Goal: Task Accomplishment & Management: Complete application form

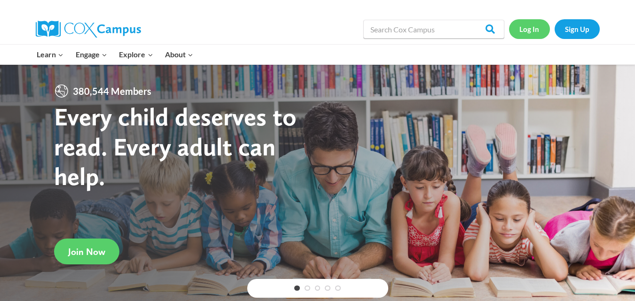
click at [531, 30] on link "Log In" at bounding box center [529, 28] width 41 height 19
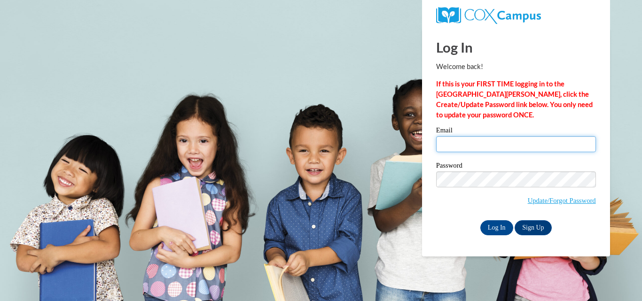
click at [474, 148] on input "Email" at bounding box center [516, 144] width 160 height 16
type input "theaslip@cambridge.k12.wi.us"
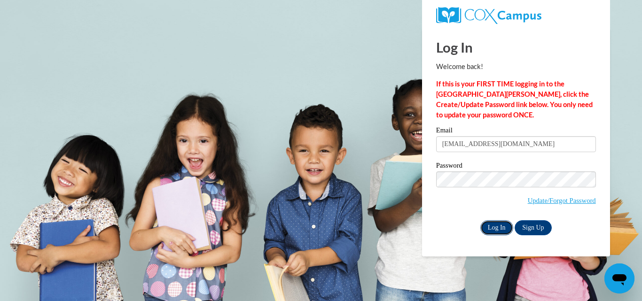
click at [493, 226] on input "Log In" at bounding box center [496, 227] width 33 height 15
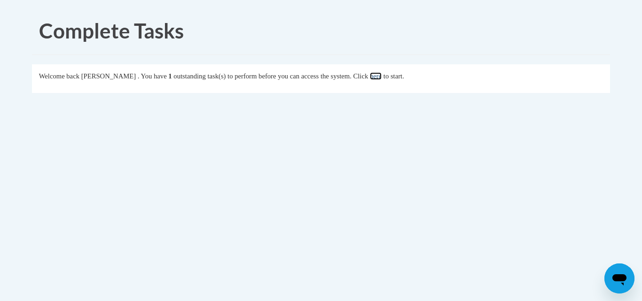
click at [382, 76] on link "here" at bounding box center [376, 76] width 12 height 8
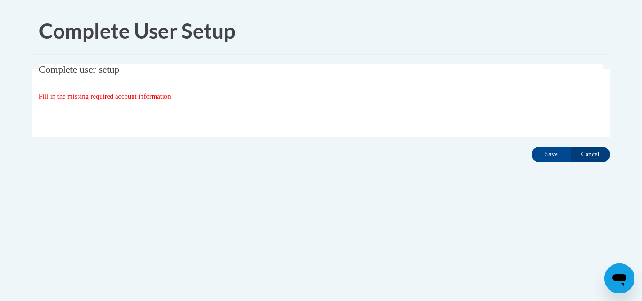
click at [336, 86] on fieldset "Complete user setup Fill in the missing required account information User Profi…" at bounding box center [321, 100] width 578 height 72
click at [592, 153] on input "Cancel" at bounding box center [590, 154] width 39 height 15
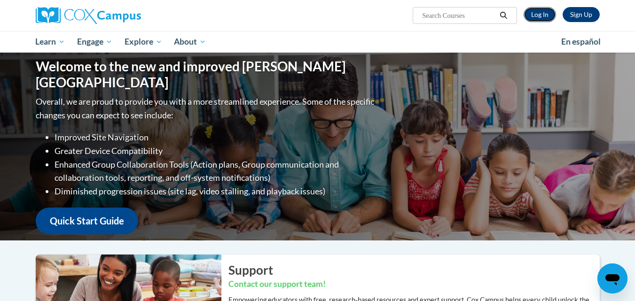
click at [544, 16] on link "Log In" at bounding box center [540, 14] width 32 height 15
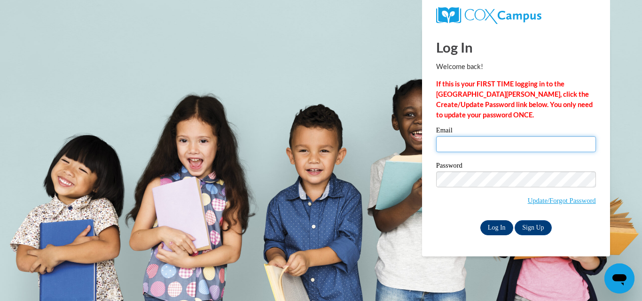
type input "theaslip@cambridge.k12.wi.us"
click at [493, 227] on input "Log In" at bounding box center [496, 227] width 33 height 15
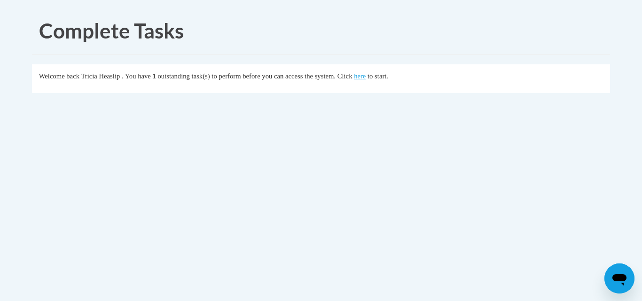
click at [391, 81] on div "Welcome back Tricia Heaslip . You have 1 outstanding task(s) to perform before …" at bounding box center [321, 76] width 564 height 10
click at [366, 77] on link "here" at bounding box center [360, 76] width 12 height 8
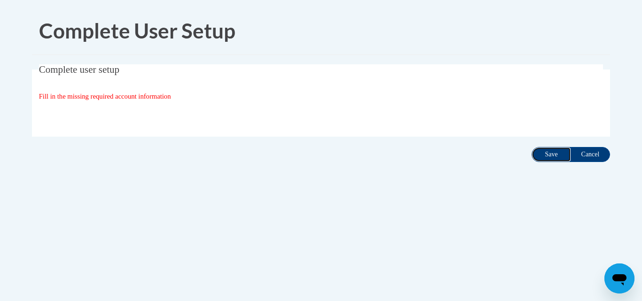
click at [544, 156] on input "Save" at bounding box center [551, 154] width 39 height 15
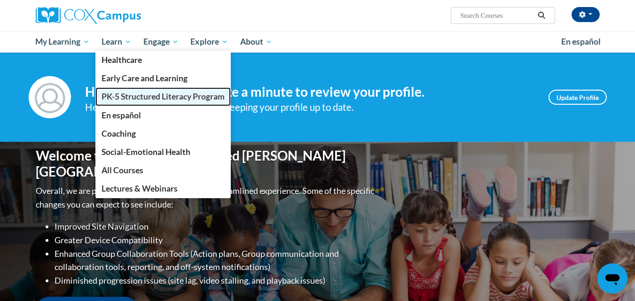
click at [128, 94] on span "PK-5 Structured Literacy Program" at bounding box center [163, 97] width 123 height 10
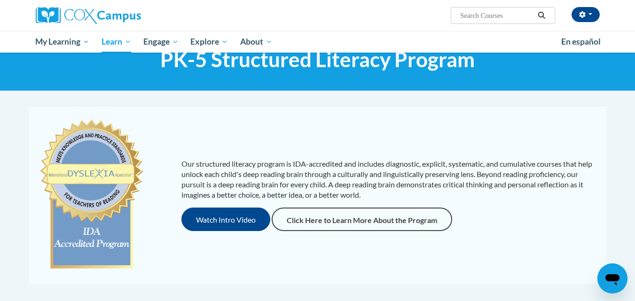
scroll to position [45, 0]
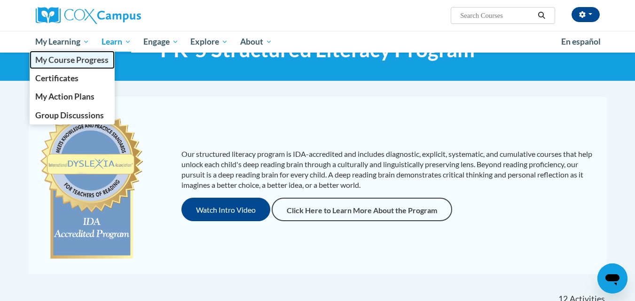
click at [76, 60] on span "My Course Progress" at bounding box center [71, 60] width 73 height 10
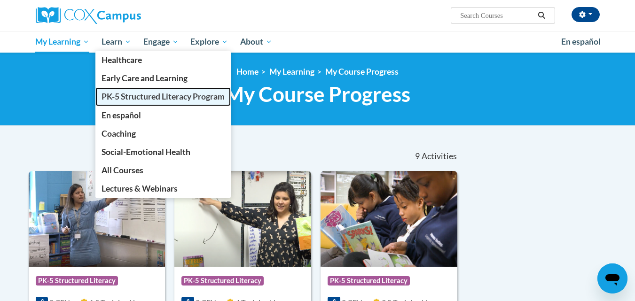
click at [125, 98] on span "PK-5 Structured Literacy Program" at bounding box center [163, 97] width 123 height 10
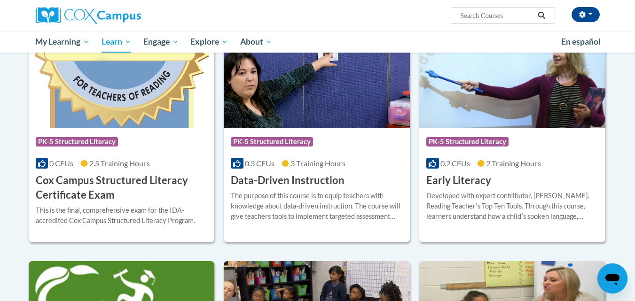
scroll to position [334, 0]
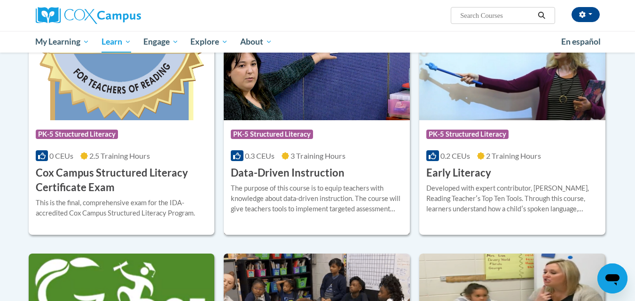
click at [379, 151] on div "0.3 CEUs 3 Training Hours" at bounding box center [317, 156] width 172 height 10
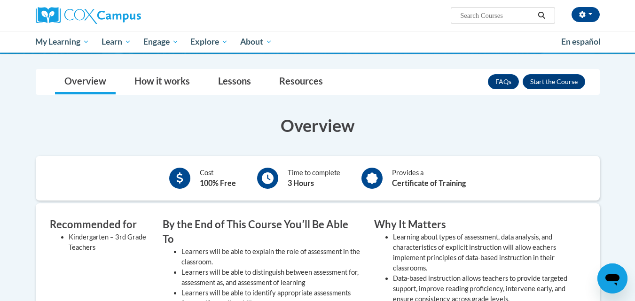
scroll to position [125, 0]
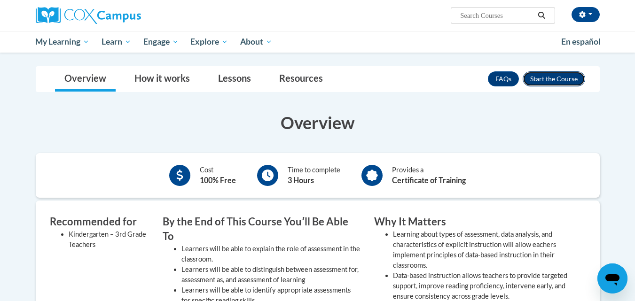
click at [561, 77] on button "Enroll" at bounding box center [554, 78] width 63 height 15
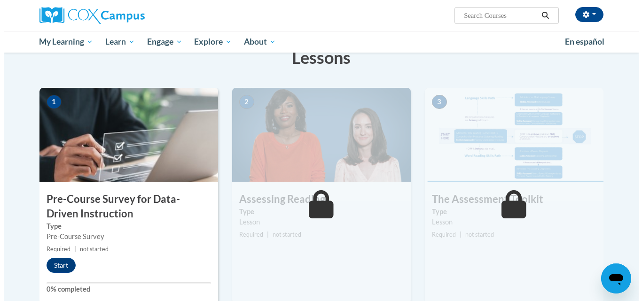
scroll to position [166, 0]
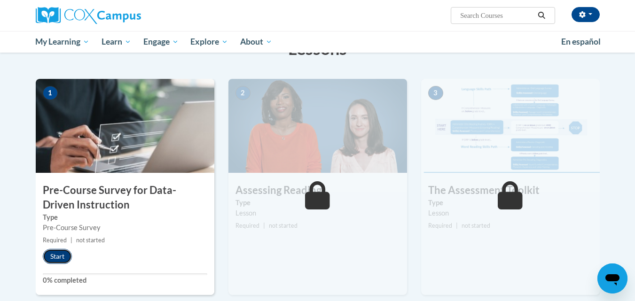
click at [57, 257] on button "Start" at bounding box center [57, 256] width 29 height 15
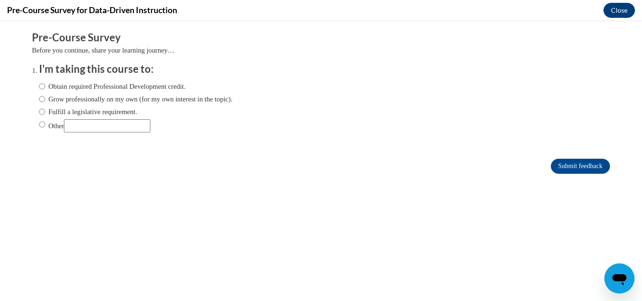
scroll to position [0, 0]
click at [77, 108] on label "Fulfill a legislative requirement." at bounding box center [88, 112] width 98 height 10
click at [45, 108] on input "Fulfill a legislative requirement." at bounding box center [42, 112] width 6 height 10
radio input "true"
click at [569, 163] on input "Submit feedback" at bounding box center [580, 166] width 59 height 15
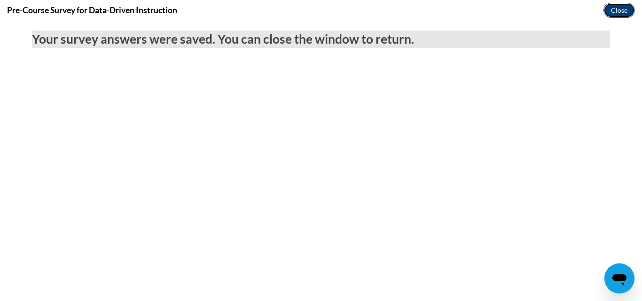
click at [617, 12] on button "Close" at bounding box center [618, 10] width 31 height 15
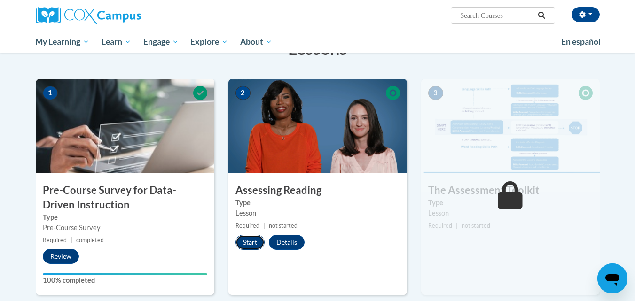
click at [261, 238] on button "Start" at bounding box center [249, 242] width 29 height 15
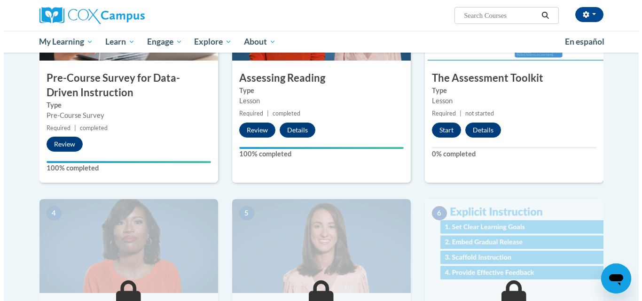
scroll to position [263, 0]
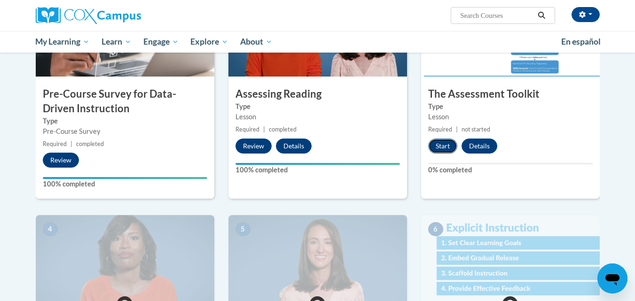
click at [437, 141] on button "Start" at bounding box center [442, 146] width 29 height 15
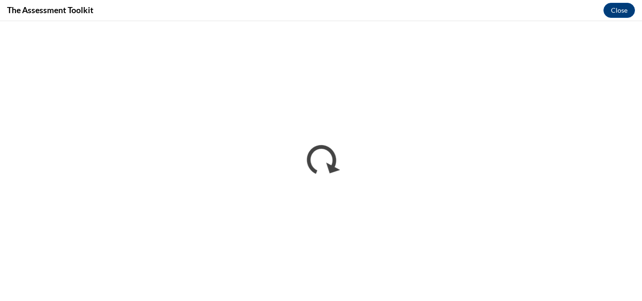
scroll to position [0, 0]
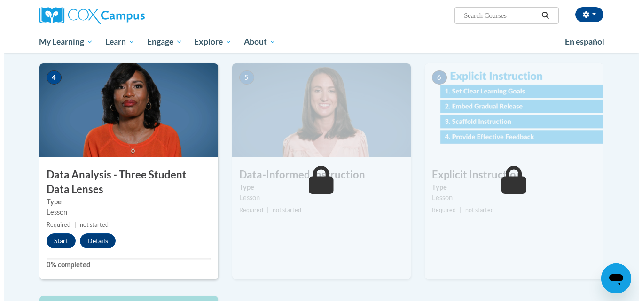
scroll to position [422, 0]
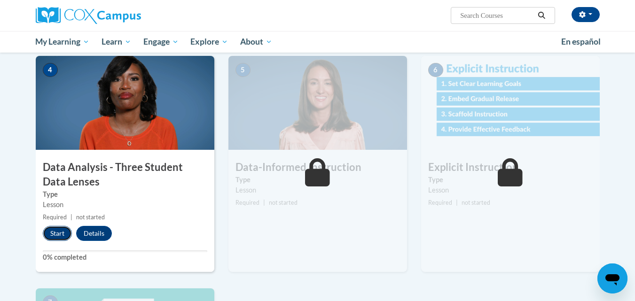
click at [58, 236] on button "Start" at bounding box center [57, 233] width 29 height 15
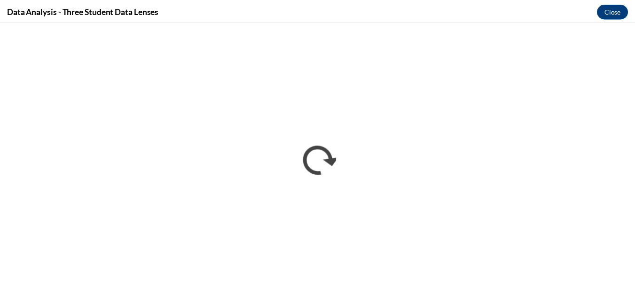
scroll to position [0, 0]
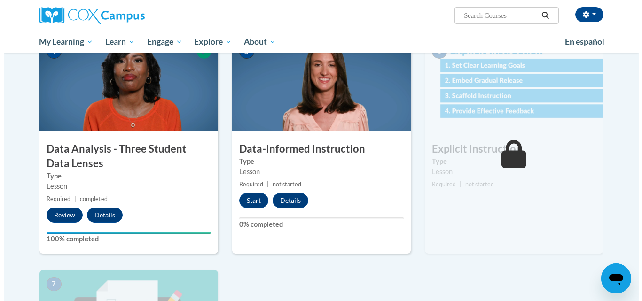
scroll to position [438, 0]
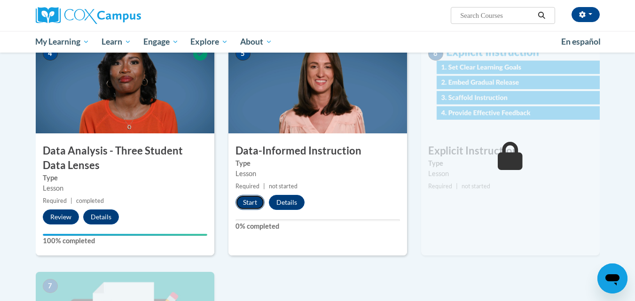
click at [243, 203] on button "Start" at bounding box center [249, 202] width 29 height 15
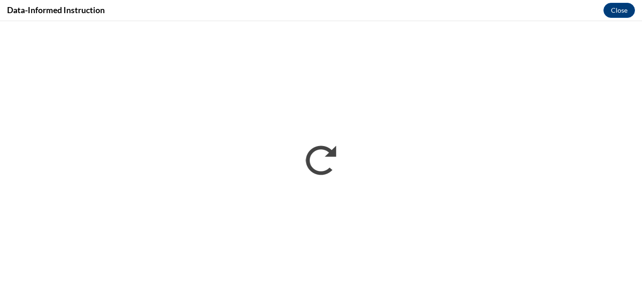
scroll to position [0, 0]
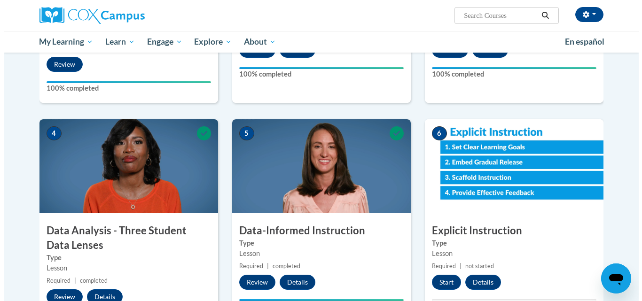
scroll to position [385, 0]
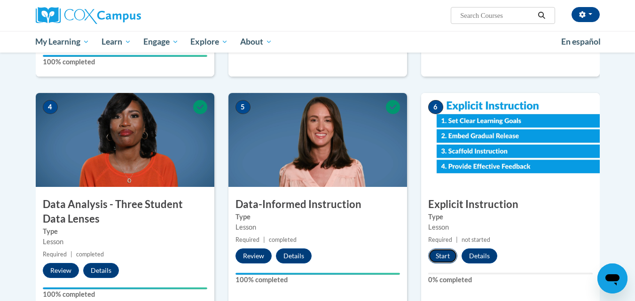
click at [440, 252] on button "Start" at bounding box center [442, 256] width 29 height 15
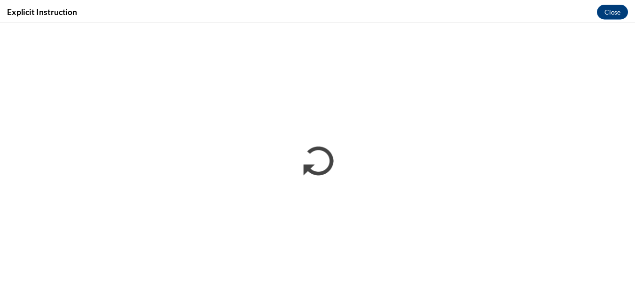
scroll to position [0, 0]
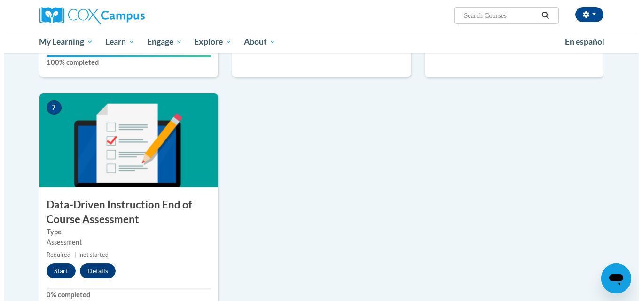
scroll to position [633, 0]
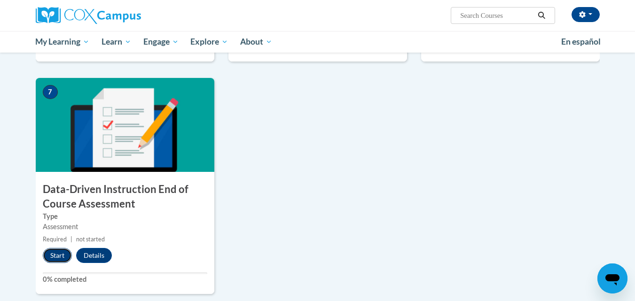
click at [54, 256] on button "Start" at bounding box center [57, 255] width 29 height 15
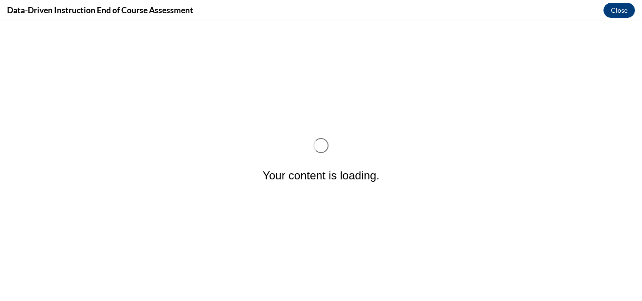
scroll to position [0, 0]
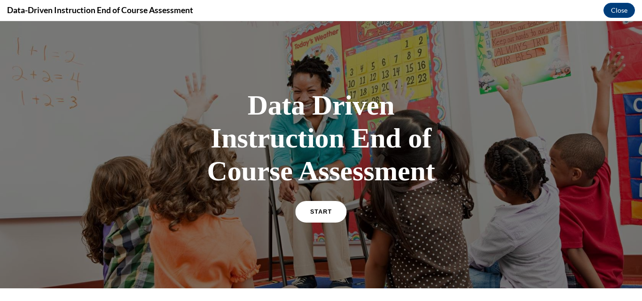
click at [327, 214] on span "START" at bounding box center [321, 212] width 22 height 7
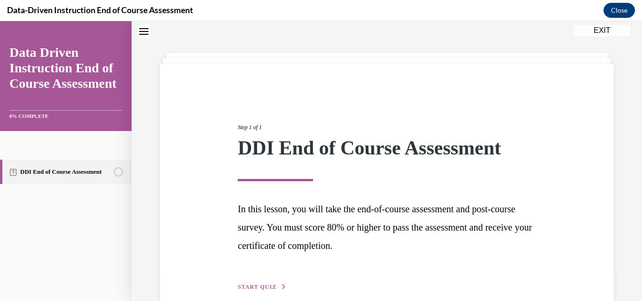
scroll to position [77, 0]
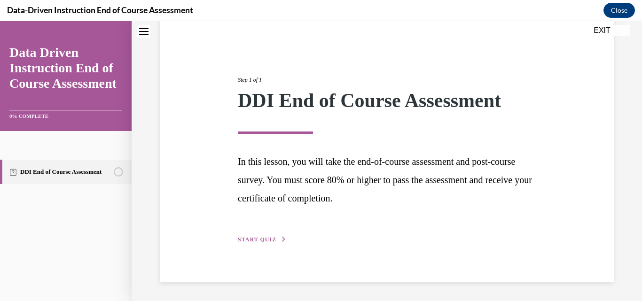
click at [258, 240] on span "START QUIZ" at bounding box center [257, 239] width 39 height 7
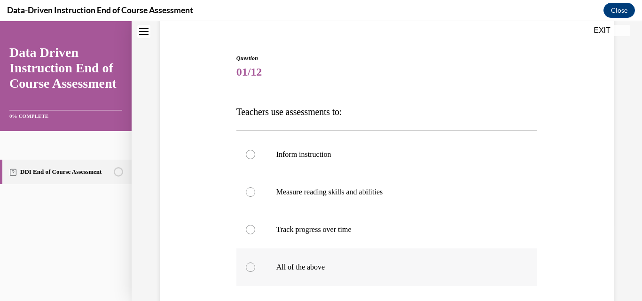
click at [306, 270] on p "All of the above" at bounding box center [395, 267] width 238 height 9
click at [255, 270] on input "All of the above" at bounding box center [250, 267] width 9 height 9
radio input "true"
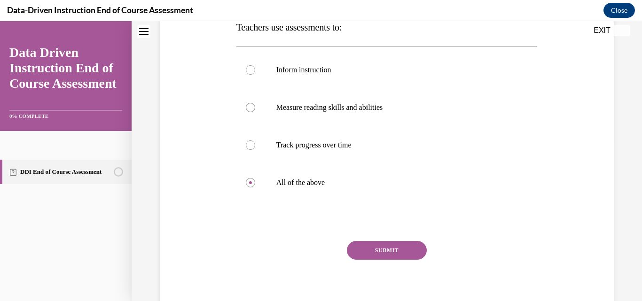
scroll to position [165, 0]
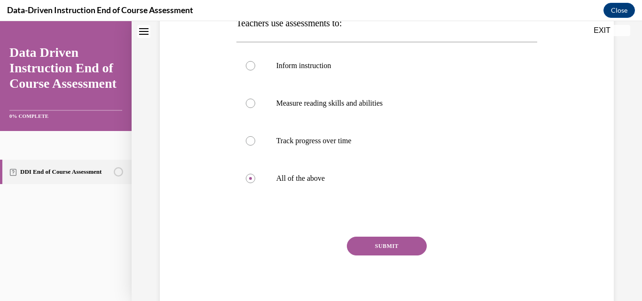
click at [397, 255] on button "SUBMIT" at bounding box center [387, 246] width 80 height 19
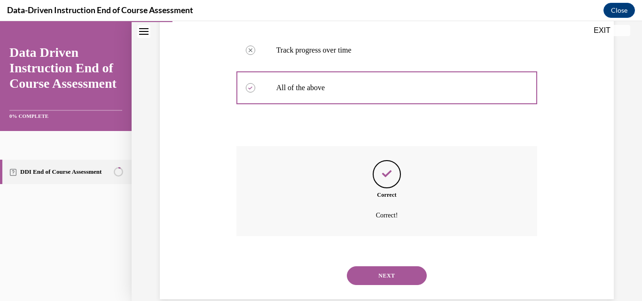
scroll to position [273, 0]
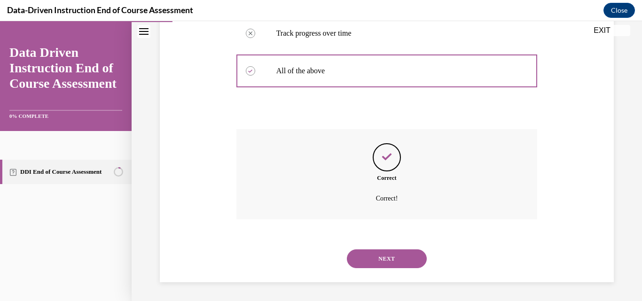
click at [397, 255] on button "NEXT" at bounding box center [387, 259] width 80 height 19
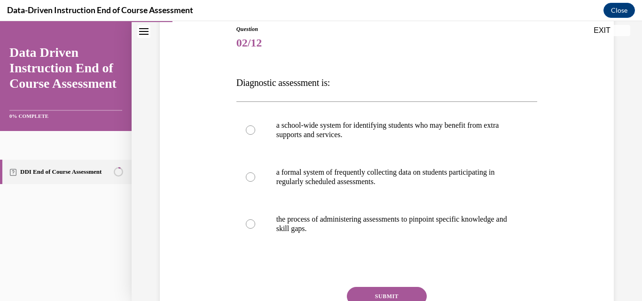
scroll to position [109, 0]
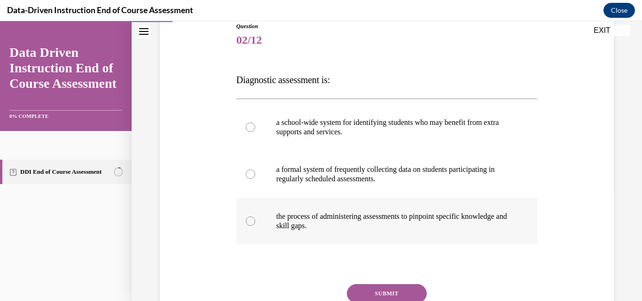
click at [431, 230] on p "the process of administering assessments to pinpoint specific knowledge and ski…" at bounding box center [395, 221] width 238 height 19
click at [255, 226] on input "the process of administering assessments to pinpoint specific knowledge and ski…" at bounding box center [250, 221] width 9 height 9
radio input "true"
click at [381, 291] on button "SUBMIT" at bounding box center [387, 293] width 80 height 19
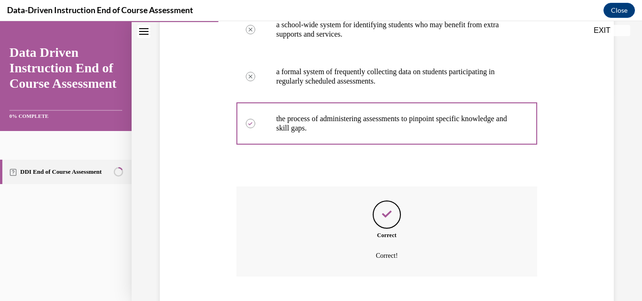
scroll to position [264, 0]
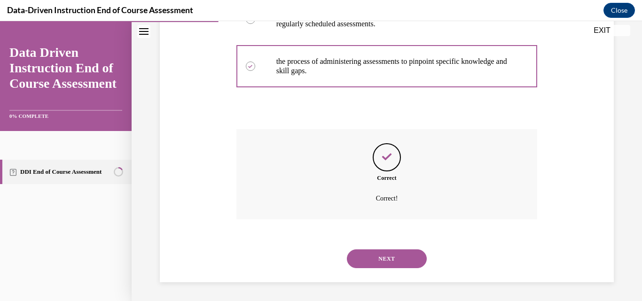
click at [377, 263] on button "NEXT" at bounding box center [387, 259] width 80 height 19
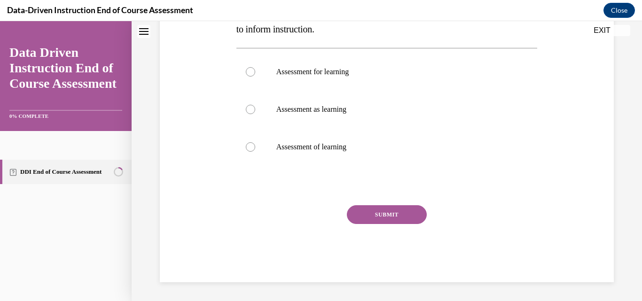
scroll to position [0, 0]
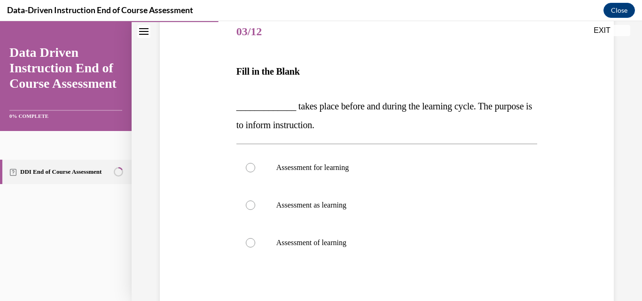
scroll to position [123, 0]
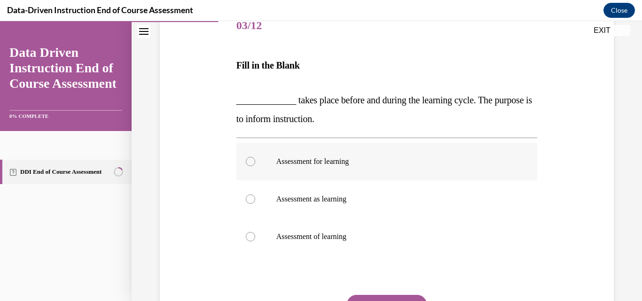
click at [324, 165] on p "Assessment for learning" at bounding box center [395, 161] width 238 height 9
click at [255, 165] on input "Assessment for learning" at bounding box center [250, 161] width 9 height 9
radio input "true"
click at [369, 295] on button "SUBMIT" at bounding box center [387, 304] width 80 height 19
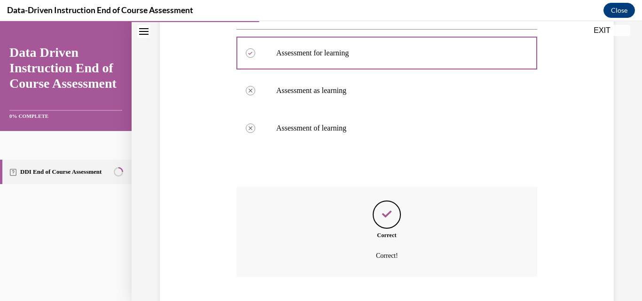
scroll to position [289, 0]
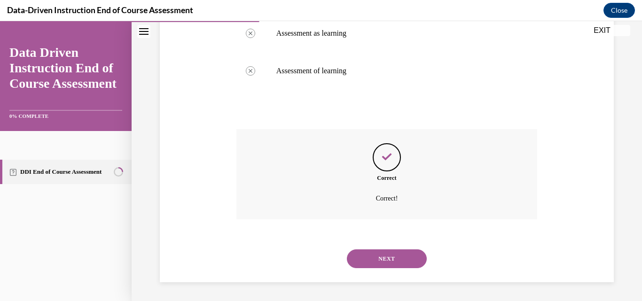
click at [386, 260] on button "NEXT" at bounding box center [387, 259] width 80 height 19
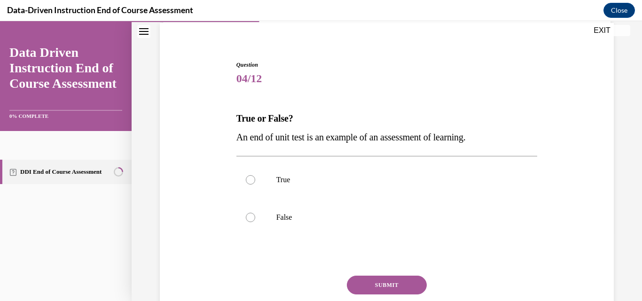
scroll to position [70, 0]
click at [282, 171] on label "True" at bounding box center [386, 180] width 301 height 38
click at [255, 175] on input "True" at bounding box center [250, 179] width 9 height 9
radio input "true"
click at [364, 281] on button "SUBMIT" at bounding box center [387, 284] width 80 height 19
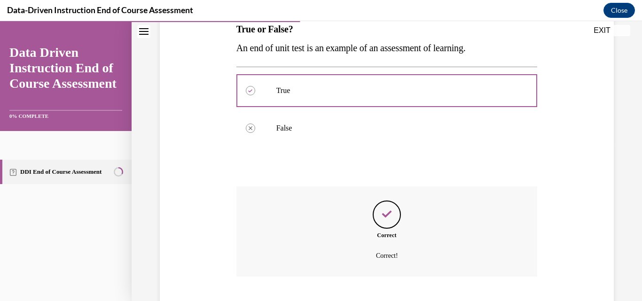
scroll to position [217, 0]
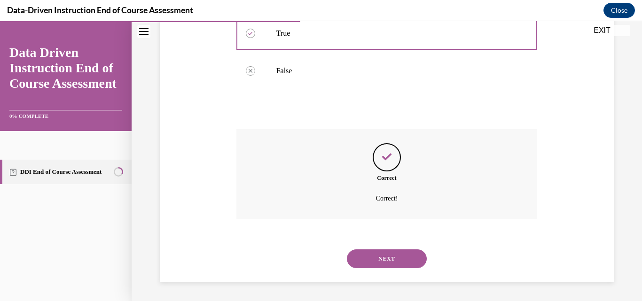
click at [383, 257] on button "NEXT" at bounding box center [387, 259] width 80 height 19
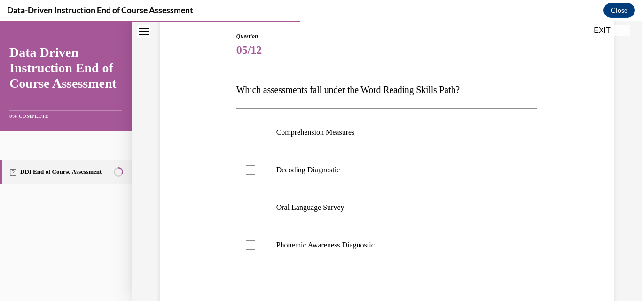
scroll to position [105, 0]
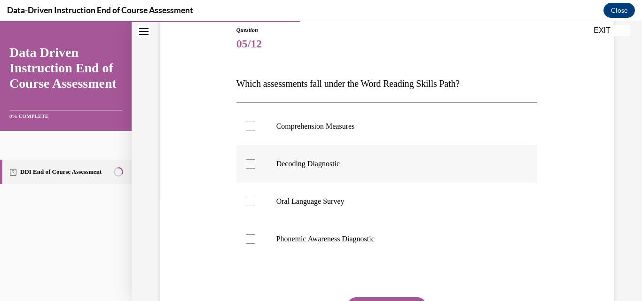
click at [298, 164] on p "Decoding Diagnostic" at bounding box center [395, 163] width 238 height 9
click at [255, 164] on input "Decoding Diagnostic" at bounding box center [250, 163] width 9 height 9
checkbox input "true"
click at [293, 231] on label "Phonemic Awareness Diagnostic" at bounding box center [386, 239] width 301 height 38
click at [255, 235] on input "Phonemic Awareness Diagnostic" at bounding box center [250, 239] width 9 height 9
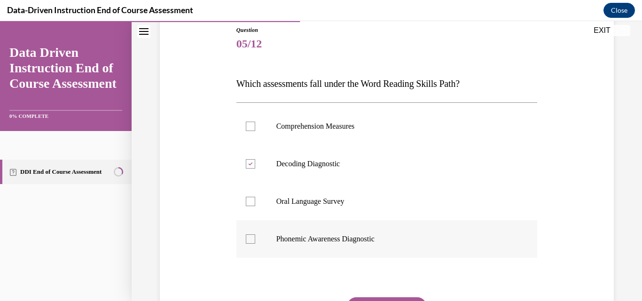
checkbox input "true"
click at [368, 297] on div "Question 05/12 Which assessments fall under the Word Reading Skills Path? Compr…" at bounding box center [386, 200] width 301 height 349
click at [367, 299] on button "SUBMIT" at bounding box center [387, 306] width 80 height 19
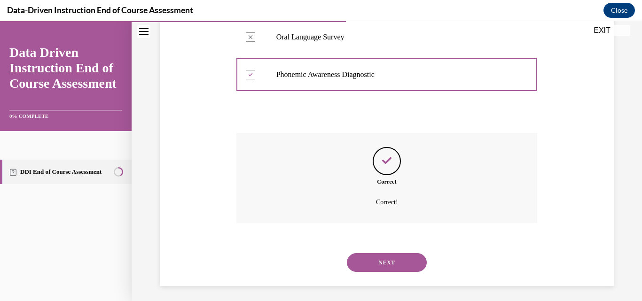
scroll to position [273, 0]
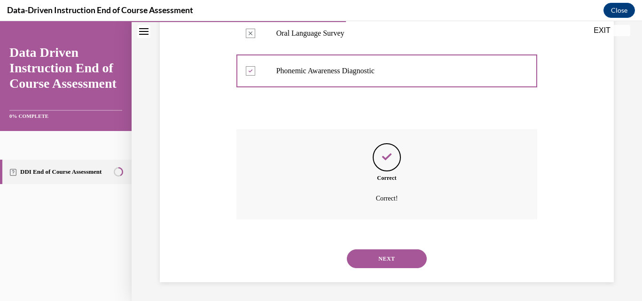
click at [390, 257] on button "NEXT" at bounding box center [387, 259] width 80 height 19
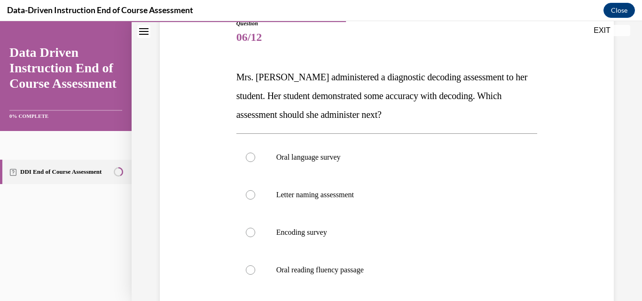
scroll to position [116, 0]
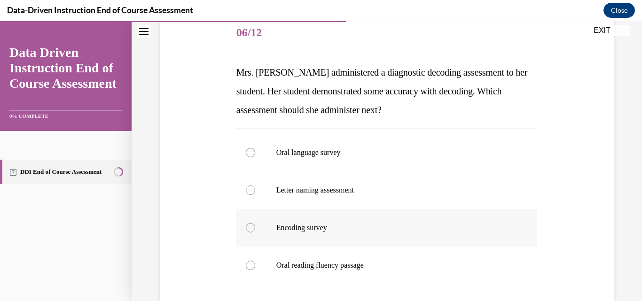
click at [314, 230] on p "Encoding survey" at bounding box center [395, 227] width 238 height 9
click at [255, 230] on input "Encoding survey" at bounding box center [250, 227] width 9 height 9
radio input "true"
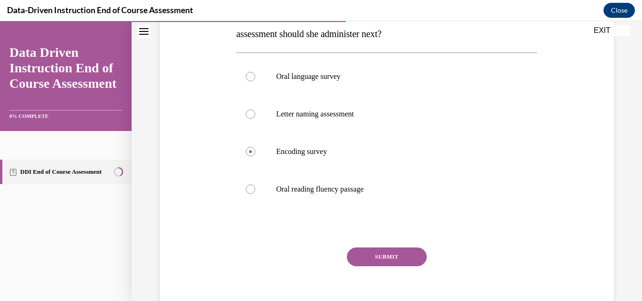
scroll to position [203, 0]
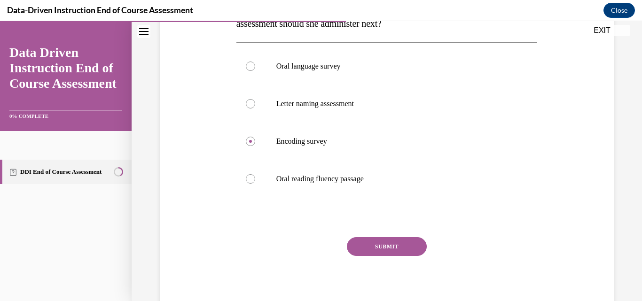
click at [409, 245] on button "SUBMIT" at bounding box center [387, 246] width 80 height 19
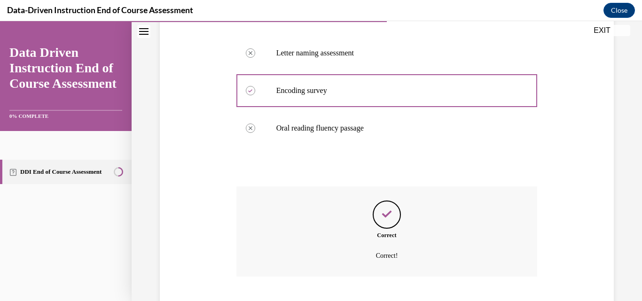
scroll to position [311, 0]
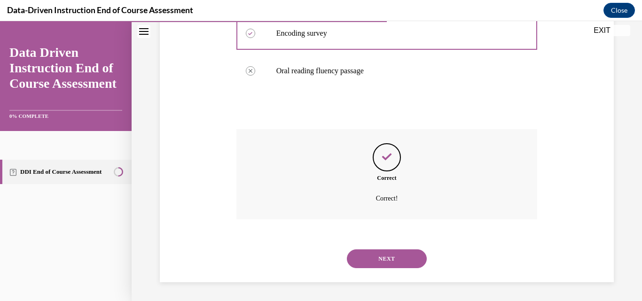
click at [391, 260] on button "NEXT" at bounding box center [387, 259] width 80 height 19
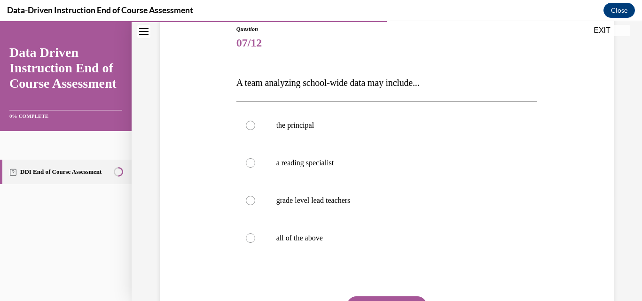
scroll to position [107, 0]
click at [359, 245] on label "all of the above" at bounding box center [386, 238] width 301 height 38
click at [255, 242] on input "all of the above" at bounding box center [250, 237] width 9 height 9
radio input "true"
click at [408, 298] on button "SUBMIT" at bounding box center [387, 305] width 80 height 19
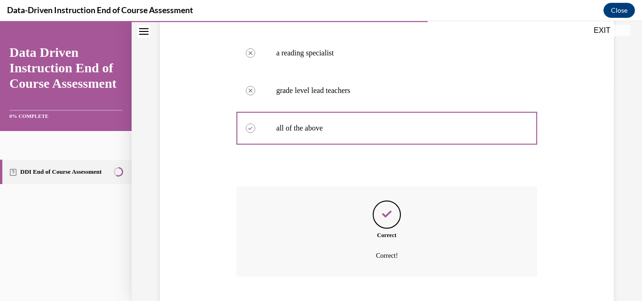
scroll to position [273, 0]
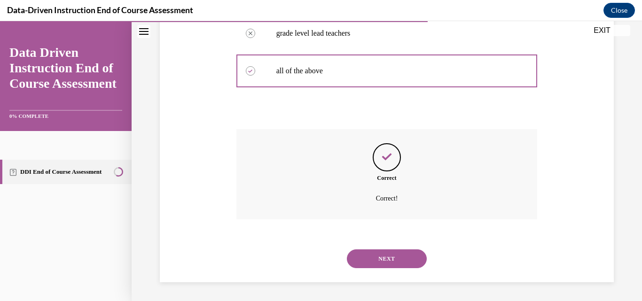
click at [364, 265] on button "NEXT" at bounding box center [387, 259] width 80 height 19
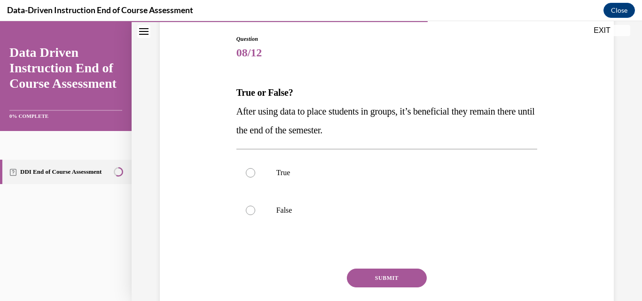
scroll to position [97, 0]
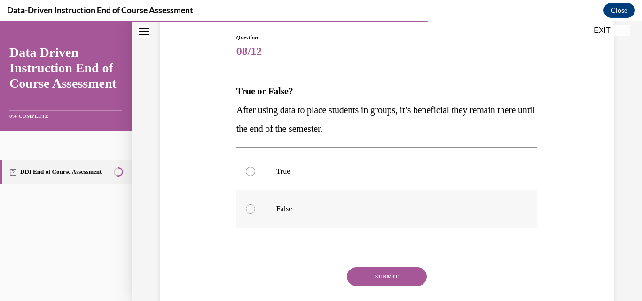
click at [301, 205] on p "False" at bounding box center [395, 208] width 238 height 9
click at [255, 205] on input "False" at bounding box center [250, 208] width 9 height 9
radio input "true"
click at [394, 270] on button "SUBMIT" at bounding box center [387, 276] width 80 height 19
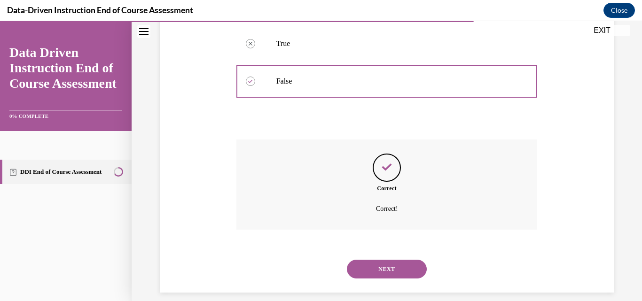
scroll to position [235, 0]
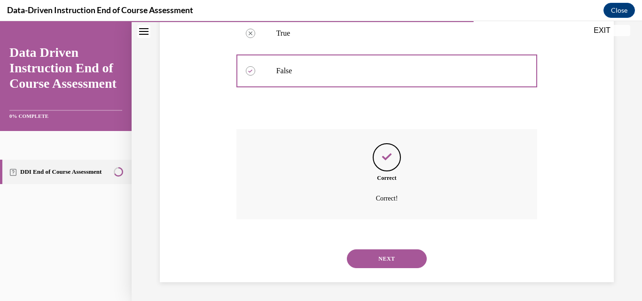
click at [392, 259] on button "NEXT" at bounding box center [387, 259] width 80 height 19
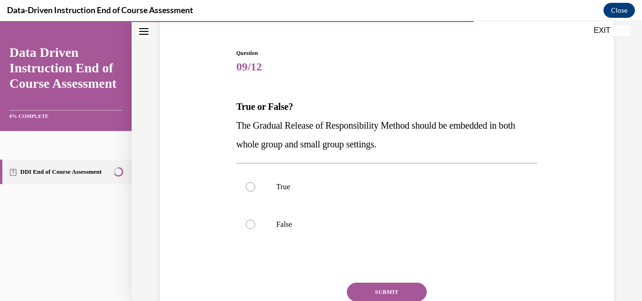
scroll to position [83, 0]
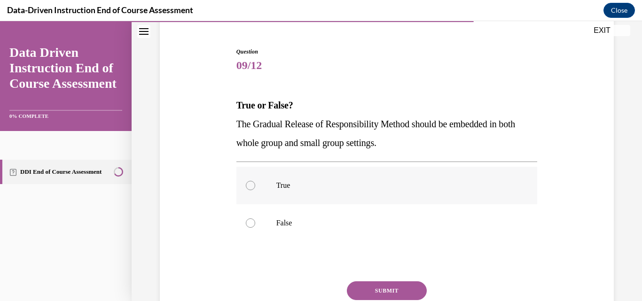
click at [257, 185] on label "True" at bounding box center [386, 186] width 301 height 38
click at [255, 185] on input "True" at bounding box center [250, 185] width 9 height 9
radio input "true"
click at [376, 289] on button "SUBMIT" at bounding box center [387, 291] width 80 height 19
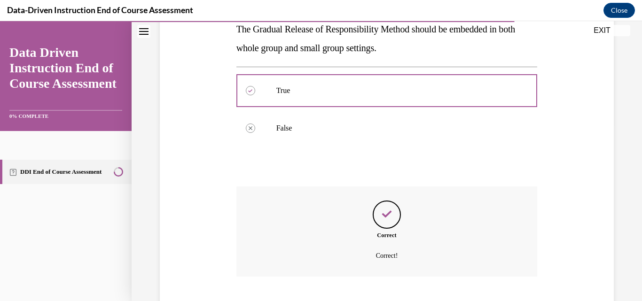
scroll to position [235, 0]
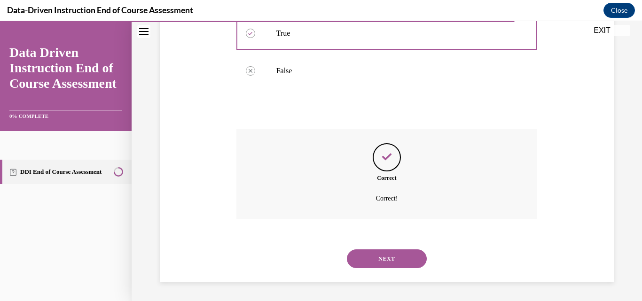
click at [411, 262] on button "NEXT" at bounding box center [387, 259] width 80 height 19
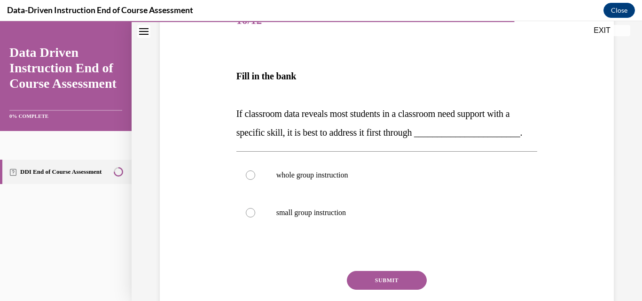
scroll to position [134, 0]
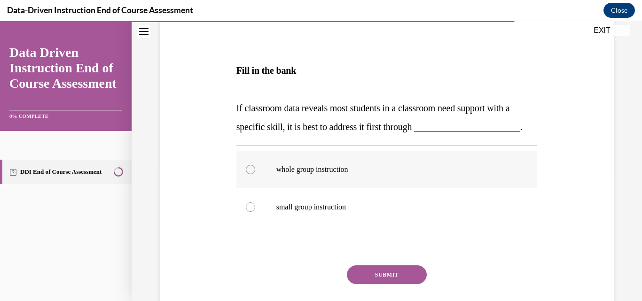
click at [331, 174] on p "whole group instruction" at bounding box center [395, 169] width 238 height 9
click at [255, 174] on input "whole group instruction" at bounding box center [250, 169] width 9 height 9
radio input "true"
click at [372, 284] on button "SUBMIT" at bounding box center [387, 275] width 80 height 19
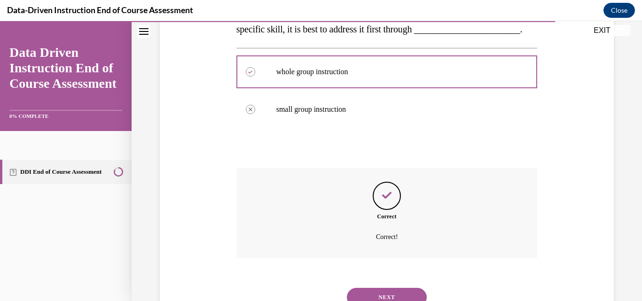
scroll to position [289, 0]
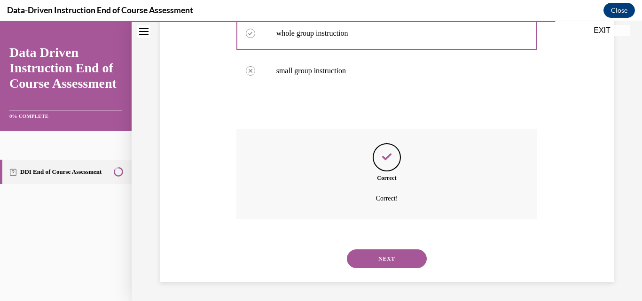
click at [386, 265] on button "NEXT" at bounding box center [387, 259] width 80 height 19
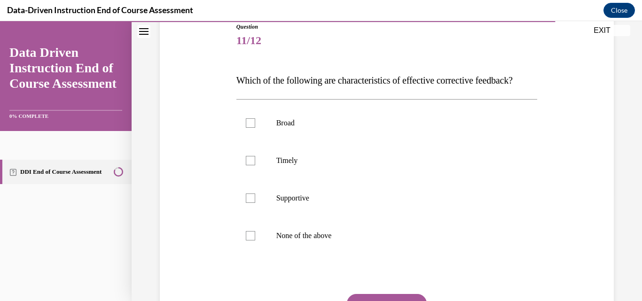
scroll to position [110, 0]
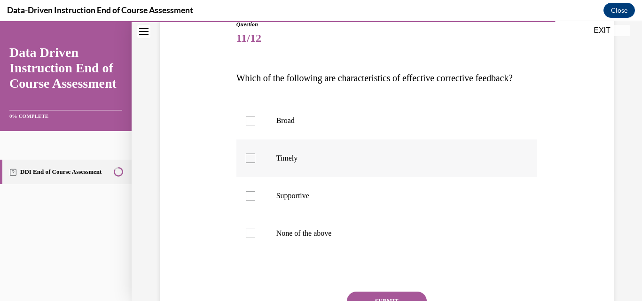
click at [364, 177] on label "Timely" at bounding box center [386, 159] width 301 height 38
click at [255, 163] on input "Timely" at bounding box center [250, 158] width 9 height 9
checkbox input "true"
click at [358, 201] on p "Supportive" at bounding box center [395, 195] width 238 height 9
click at [255, 201] on input "Supportive" at bounding box center [250, 195] width 9 height 9
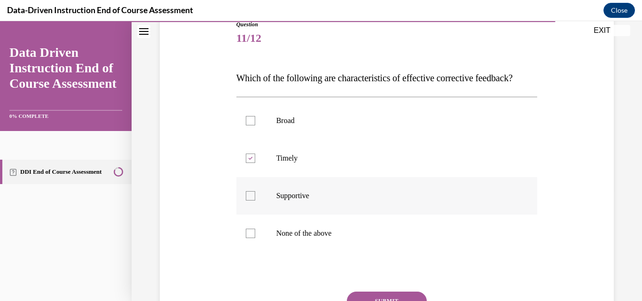
checkbox input "true"
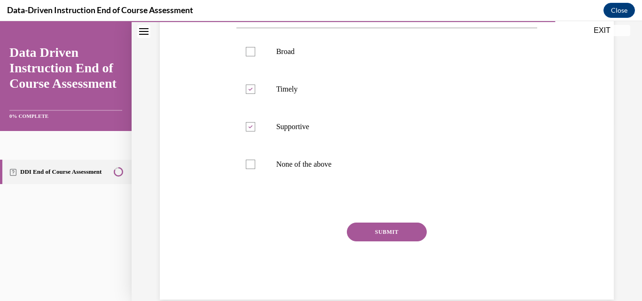
scroll to position [182, 0]
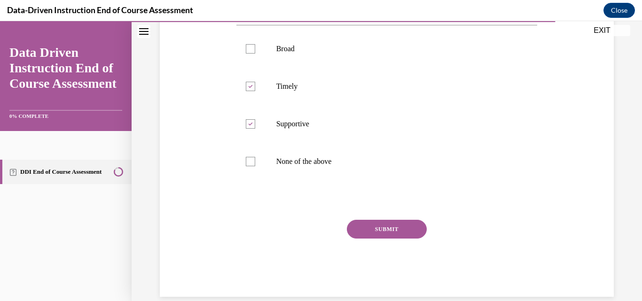
click at [357, 239] on button "SUBMIT" at bounding box center [387, 229] width 80 height 19
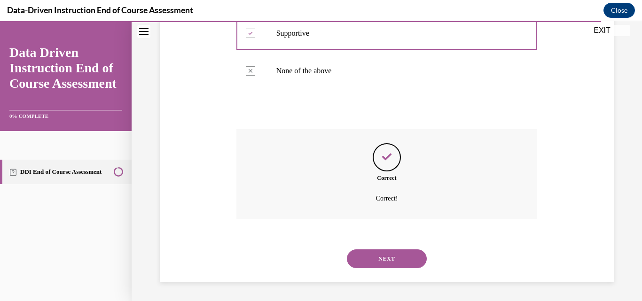
scroll to position [292, 0]
click at [403, 261] on button "NEXT" at bounding box center [387, 259] width 80 height 19
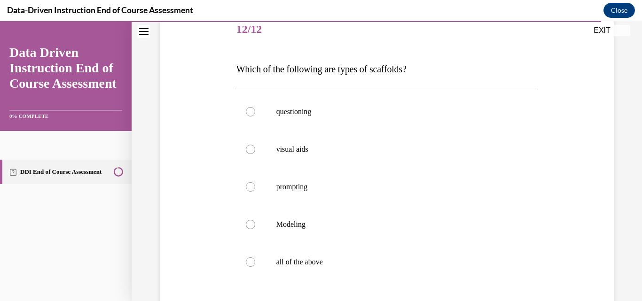
scroll to position [135, 0]
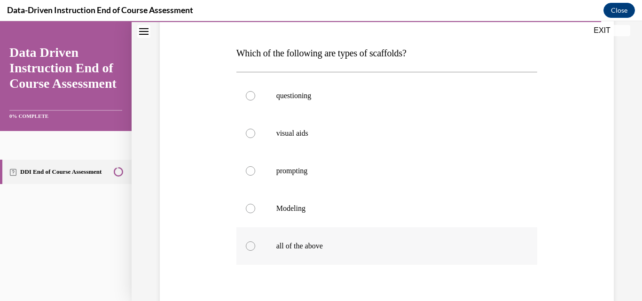
click at [323, 248] on p "all of the above" at bounding box center [395, 246] width 238 height 9
click at [255, 248] on input "all of the above" at bounding box center [250, 246] width 9 height 9
radio input "true"
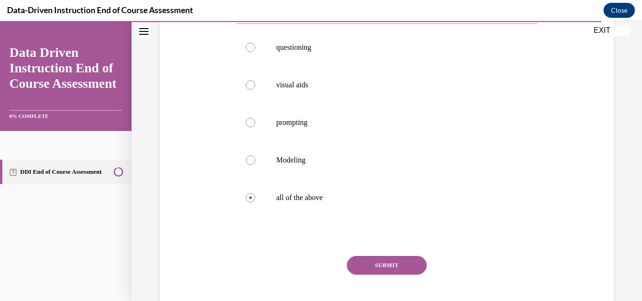
scroll to position [210, 0]
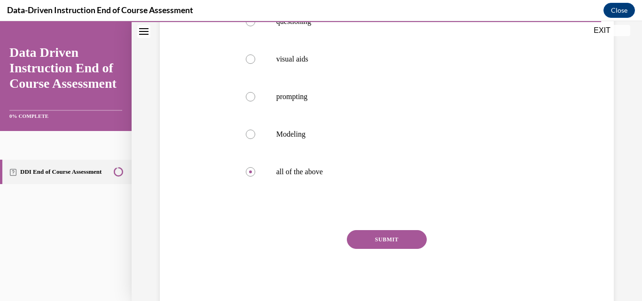
click at [395, 232] on button "SUBMIT" at bounding box center [387, 239] width 80 height 19
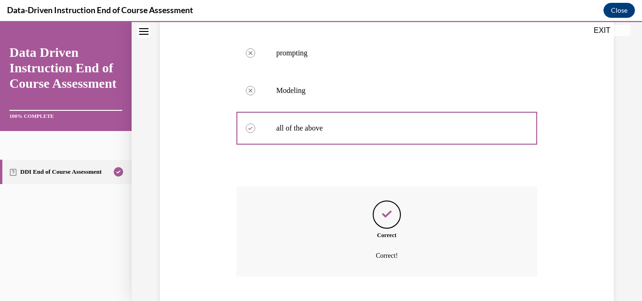
scroll to position [311, 0]
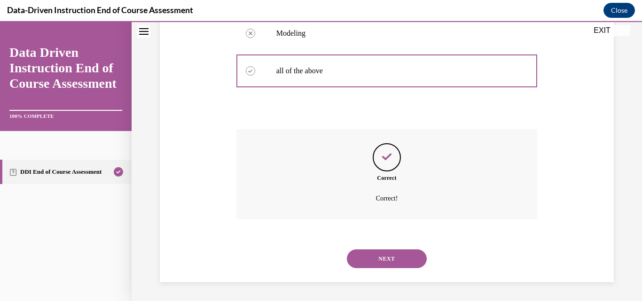
click at [386, 256] on button "NEXT" at bounding box center [387, 259] width 80 height 19
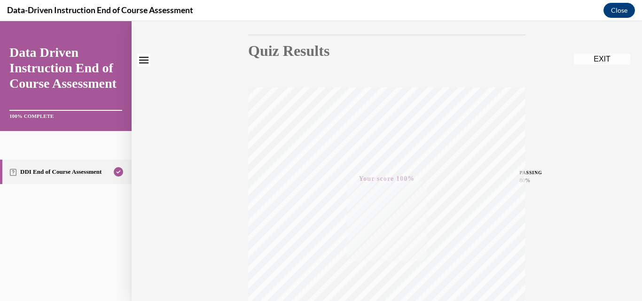
scroll to position [0, 0]
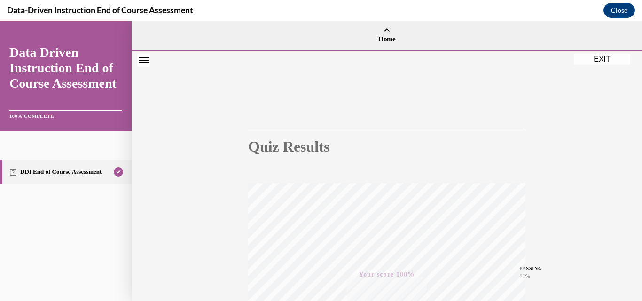
click at [599, 54] on button "EXIT" at bounding box center [602, 59] width 56 height 11
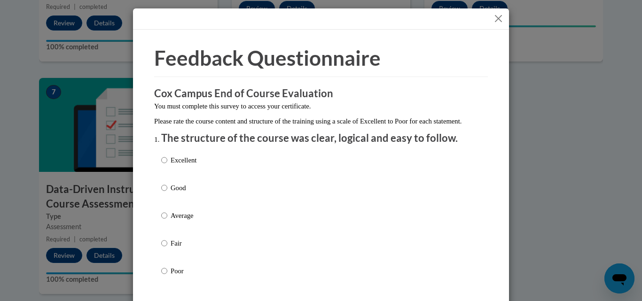
click at [173, 193] on p "Good" at bounding box center [184, 188] width 26 height 10
click at [167, 193] on input "Good" at bounding box center [164, 188] width 6 height 10
radio input "true"
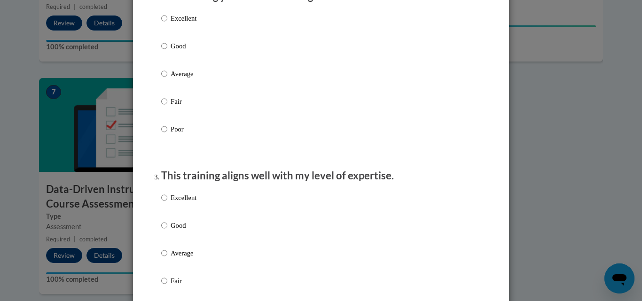
scroll to position [322, 0]
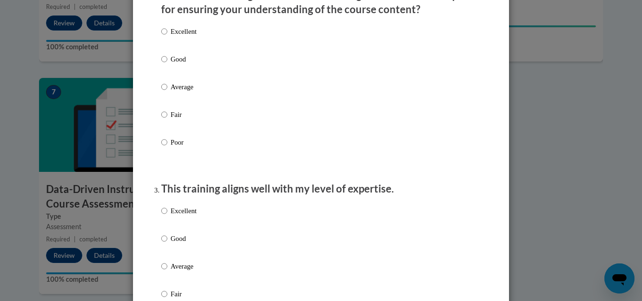
click at [174, 63] on div "Excellent Good Average Fair Poor" at bounding box center [178, 95] width 35 height 146
click at [174, 64] on p "Good" at bounding box center [184, 59] width 26 height 10
click at [167, 64] on input "Good" at bounding box center [164, 59] width 6 height 10
radio input "true"
click at [176, 244] on p "Good" at bounding box center [184, 239] width 26 height 10
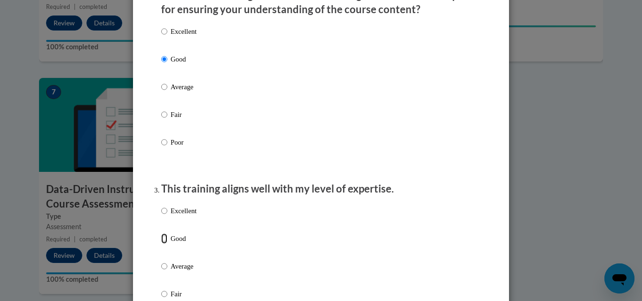
click at [167, 244] on input "Good" at bounding box center [164, 239] width 6 height 10
radio input "true"
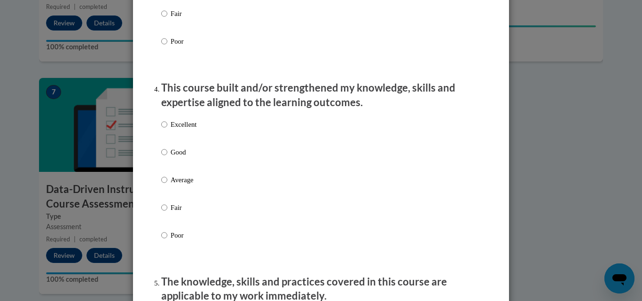
scroll to position [613, 0]
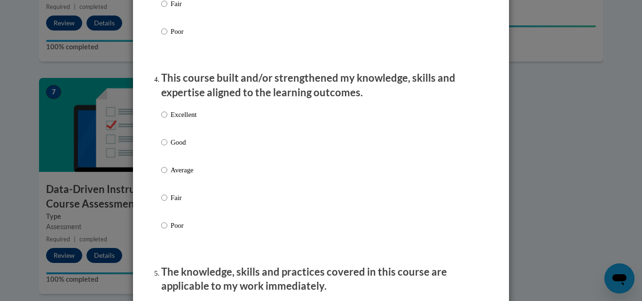
click at [194, 148] on p "Good" at bounding box center [184, 142] width 26 height 10
click at [167, 148] on input "Good" at bounding box center [164, 142] width 6 height 10
radio input "true"
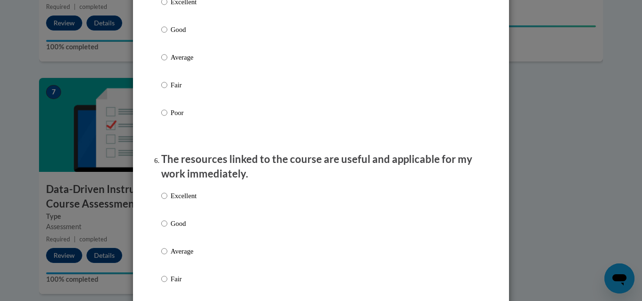
scroll to position [913, 0]
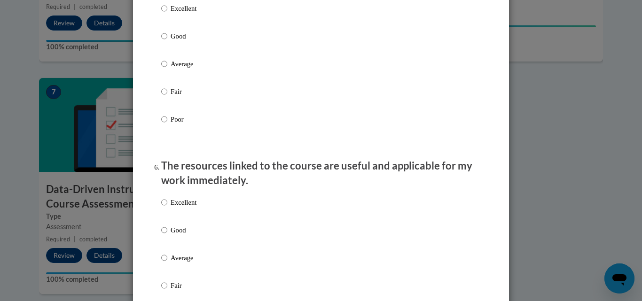
click at [189, 41] on p "Good" at bounding box center [184, 36] width 26 height 10
click at [167, 41] on input "Good" at bounding box center [164, 36] width 6 height 10
radio input "true"
click at [184, 235] on p "Good" at bounding box center [184, 230] width 26 height 10
click at [167, 235] on input "Good" at bounding box center [164, 230] width 6 height 10
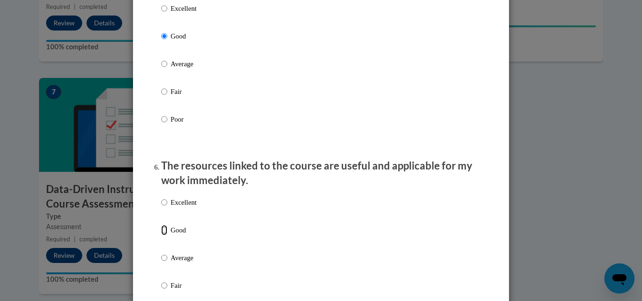
radio input "true"
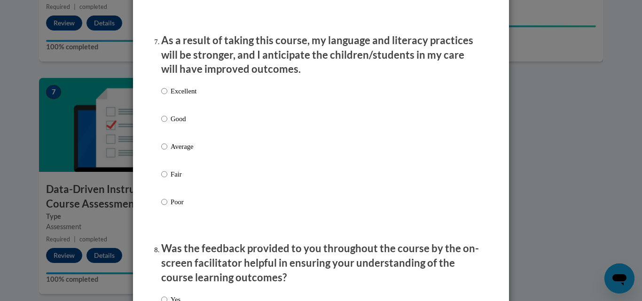
scroll to position [1248, 0]
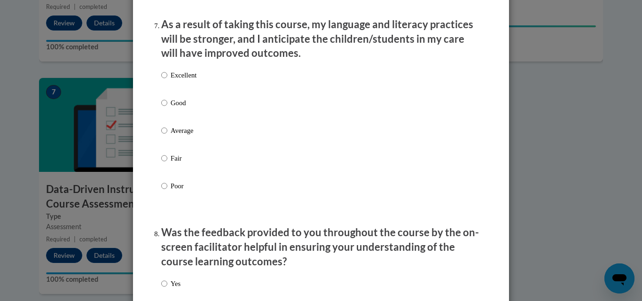
click at [171, 108] on p "Good" at bounding box center [184, 103] width 26 height 10
click at [167, 108] on input "Good" at bounding box center [164, 103] width 6 height 10
radio input "true"
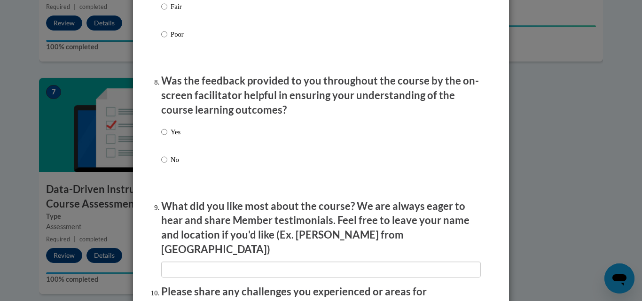
scroll to position [1406, 0]
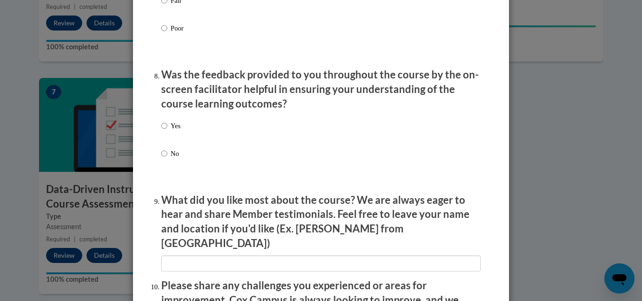
click at [174, 131] on p "Yes" at bounding box center [176, 126] width 10 height 10
click at [167, 131] on input "Yes" at bounding box center [164, 126] width 6 height 10
radio input "true"
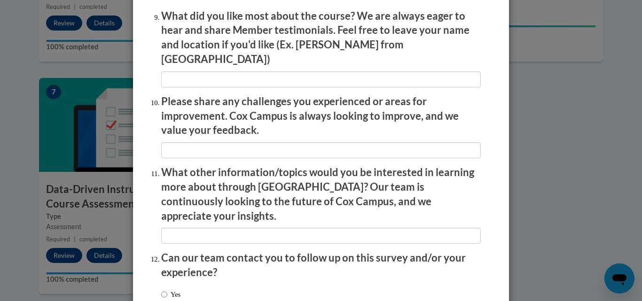
scroll to position [1651, 0]
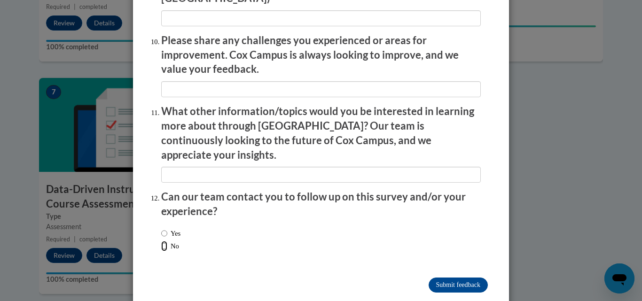
click at [163, 241] on input "No" at bounding box center [164, 246] width 6 height 10
radio input "true"
click at [476, 278] on input "Submit feedback" at bounding box center [458, 285] width 59 height 15
